Goal: Manage account settings

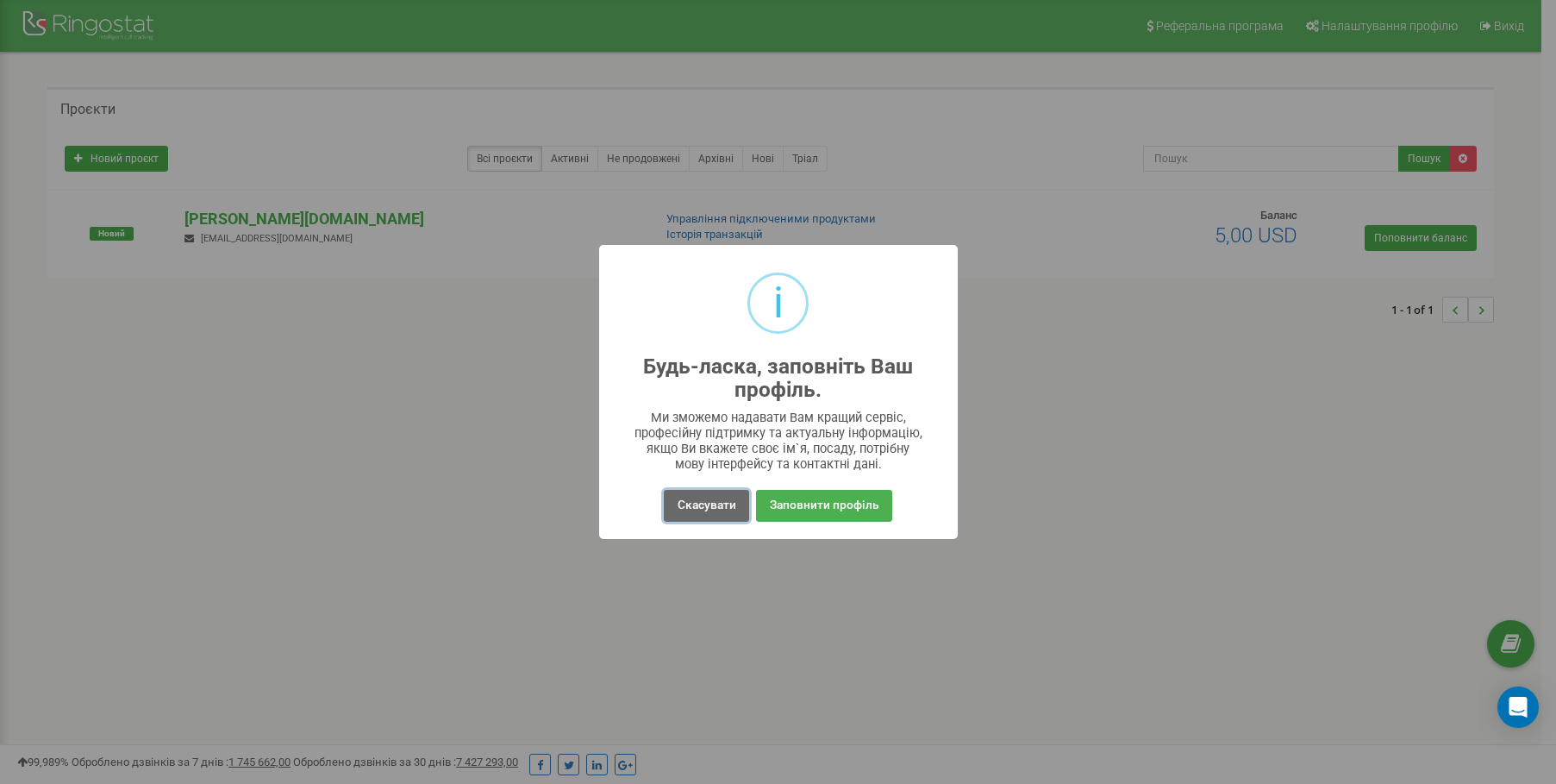
click at [714, 504] on button "Скасувати" at bounding box center [706, 506] width 85 height 32
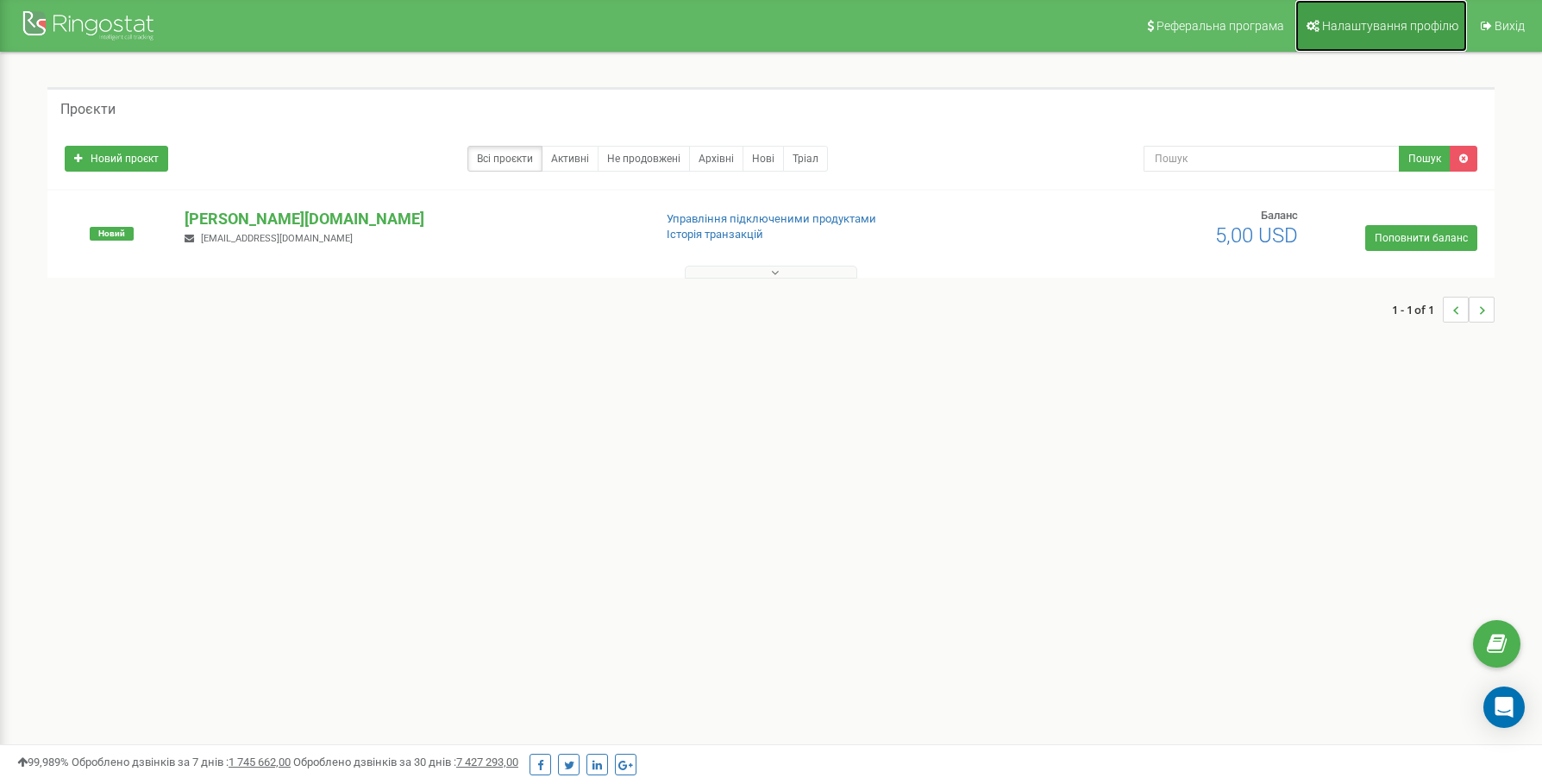
click at [1392, 30] on span "Налаштування профілю" at bounding box center [1390, 26] width 136 height 14
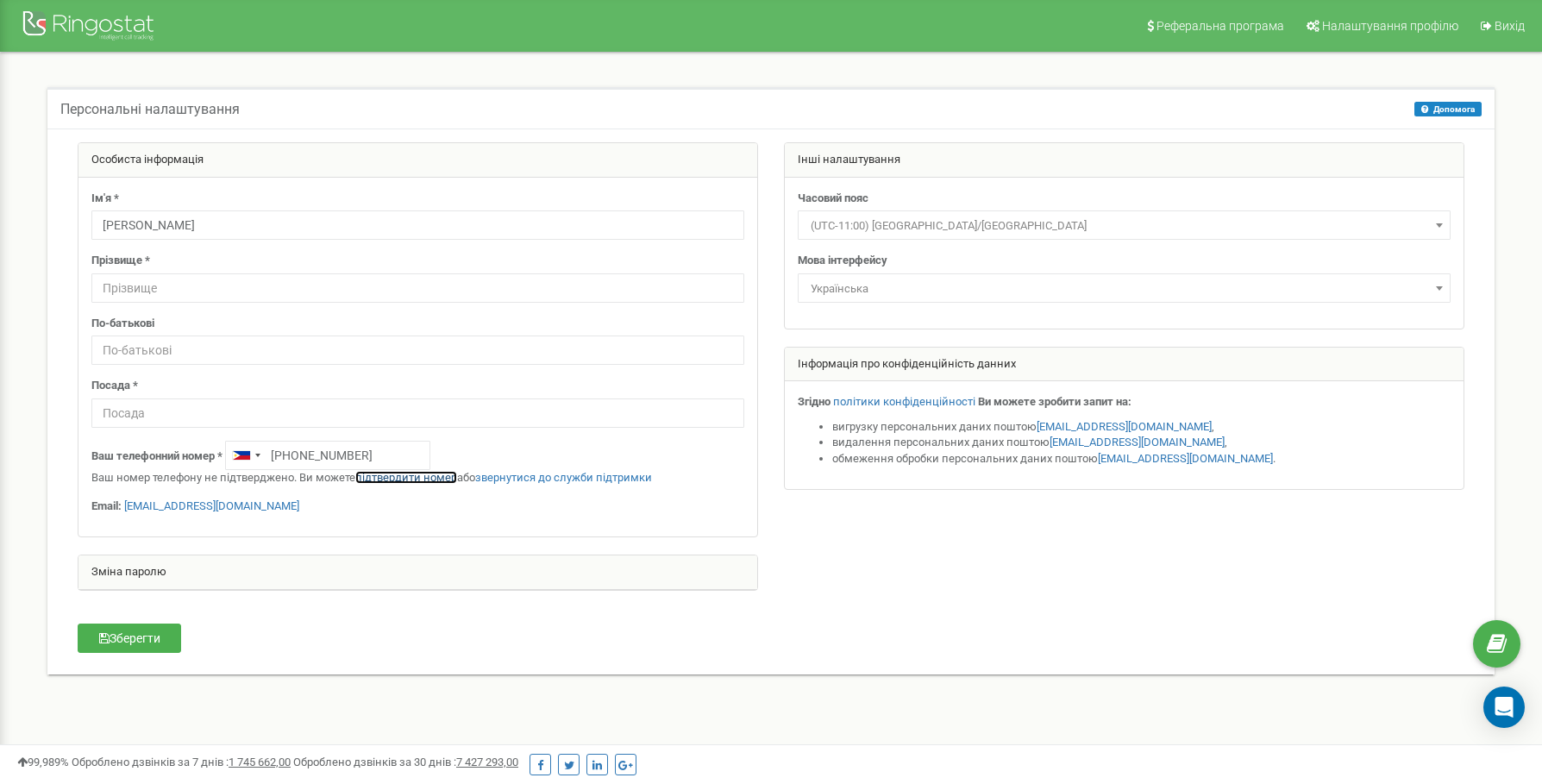
click at [390, 476] on link "підтвердити номер" at bounding box center [406, 477] width 102 height 13
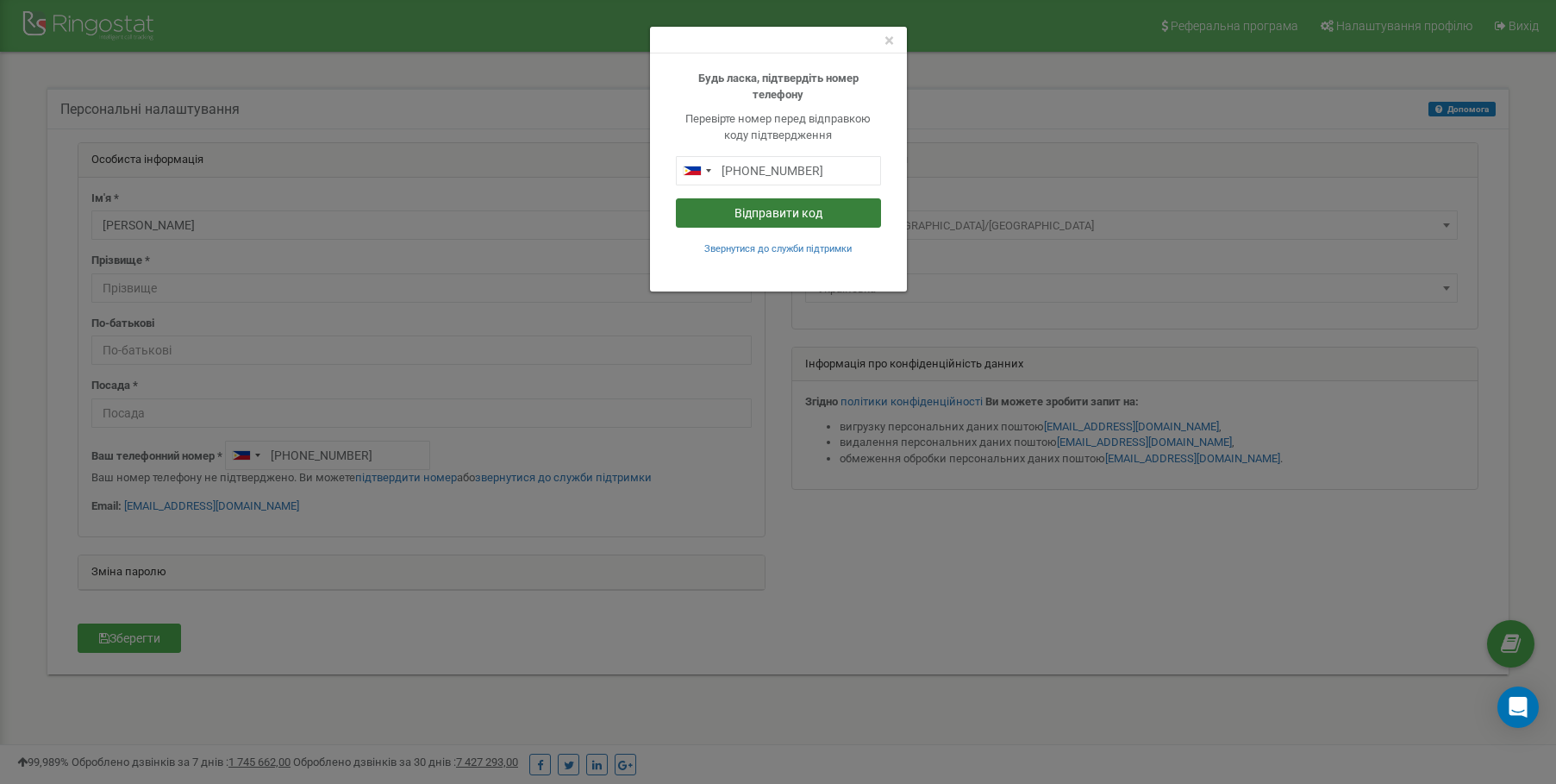
click at [778, 217] on button "Відправити код" at bounding box center [778, 213] width 205 height 29
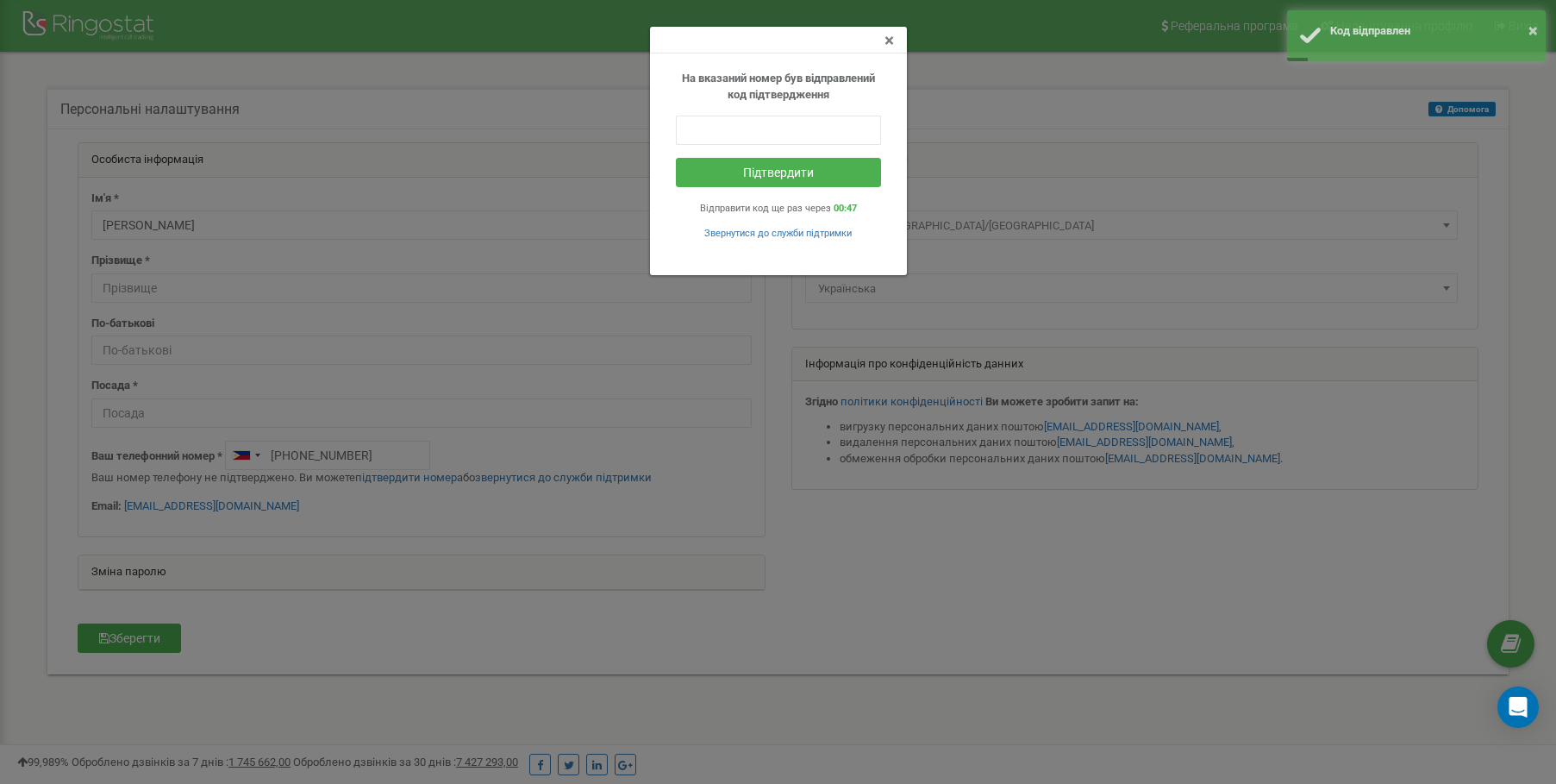
click at [888, 39] on span "×" at bounding box center [890, 41] width 10 height 21
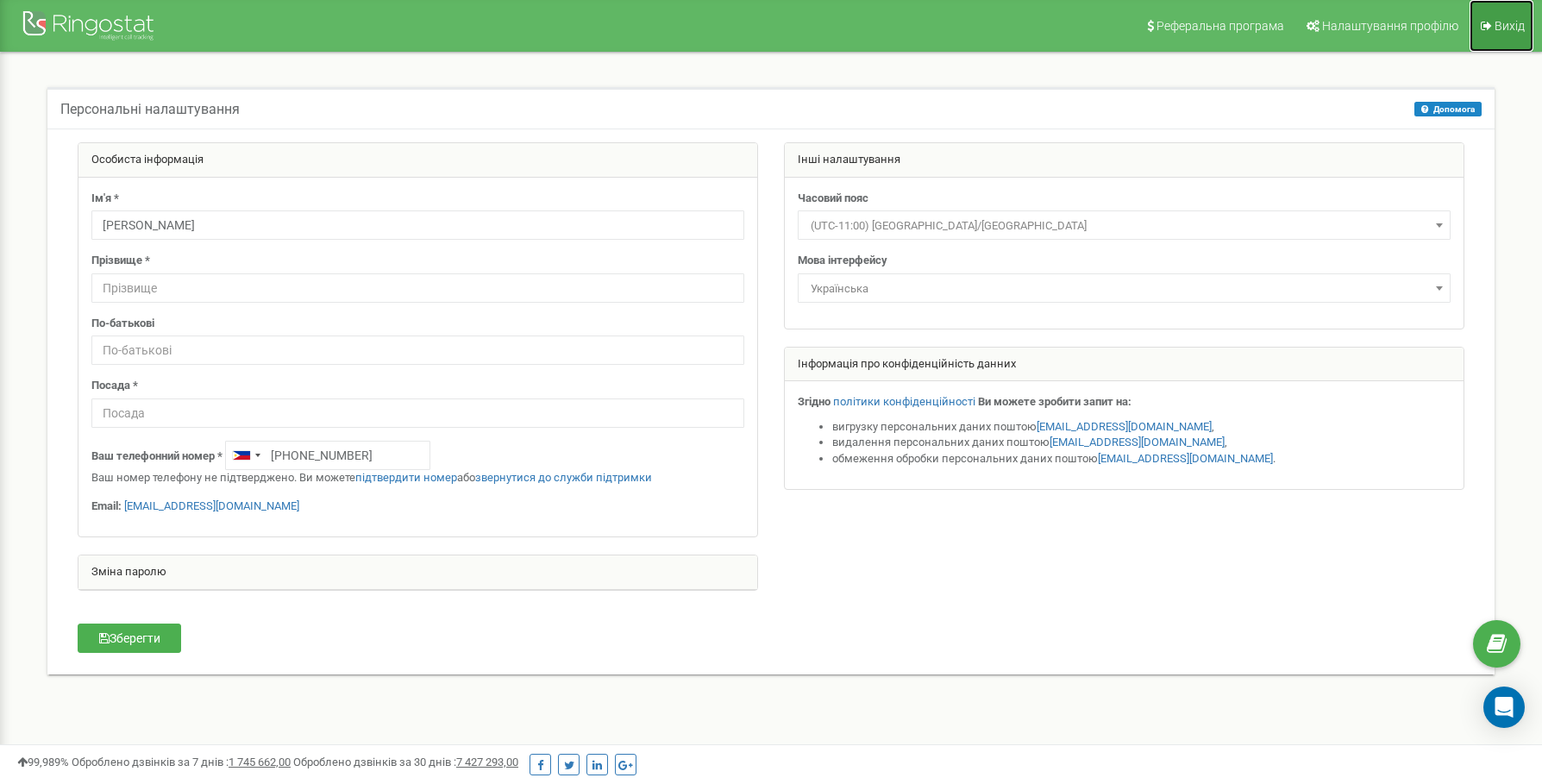
click at [1503, 22] on span "Вихід" at bounding box center [1510, 26] width 30 height 14
